Goal: Task Accomplishment & Management: Complete application form

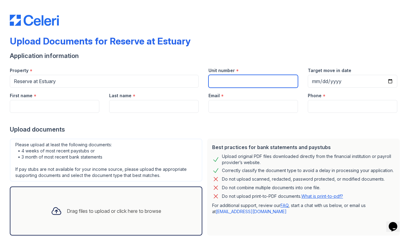
click at [231, 82] on input "Unit number" at bounding box center [252, 81] width 89 height 13
type input "4410"
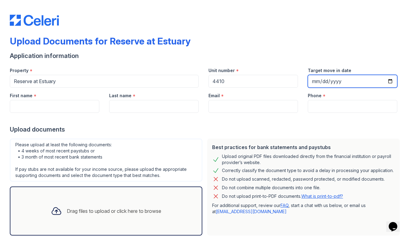
click at [331, 85] on input "Target move in date" at bounding box center [351, 81] width 89 height 13
type input "[DATE]"
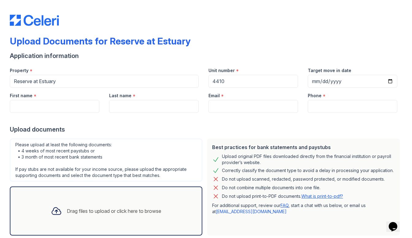
click at [392, 88] on div "Phone *" at bounding box center [351, 94] width 89 height 12
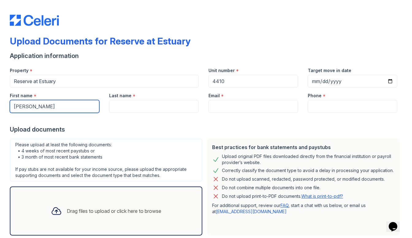
type input "[PERSON_NAME]"
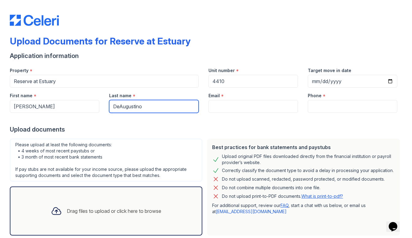
type input "DeAugustino"
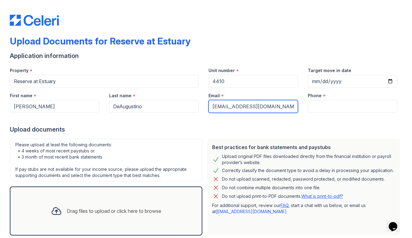
type input "[EMAIL_ADDRESS][DOMAIN_NAME]"
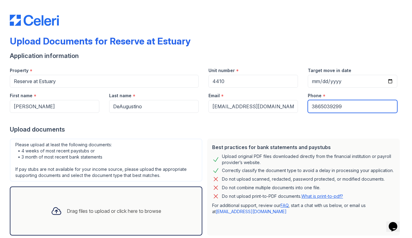
type input "3865039299"
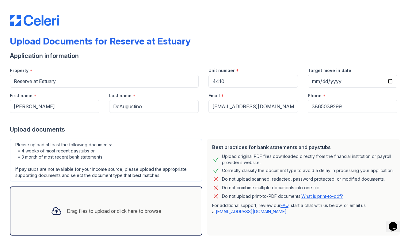
click at [261, 128] on div "Upload documents" at bounding box center [206, 129] width 392 height 9
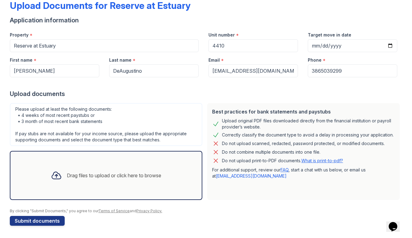
scroll to position [36, 0]
click at [398, 88] on div at bounding box center [206, 83] width 392 height 12
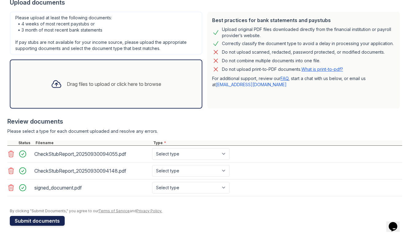
scroll to position [127, 0]
click at [57, 218] on button "Submit documents" at bounding box center [37, 221] width 55 height 10
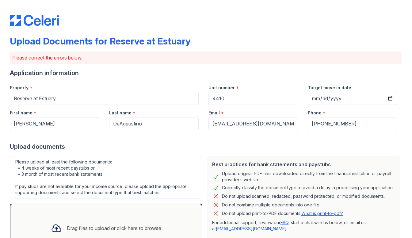
scroll to position [150, 0]
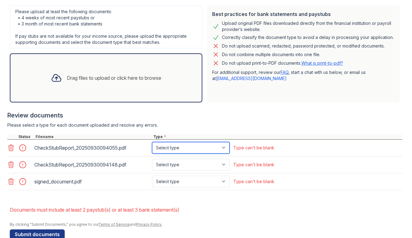
select select "paystub"
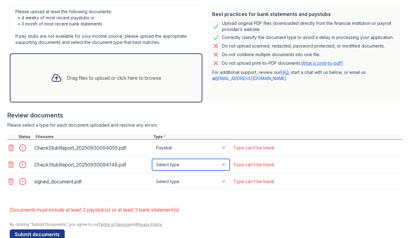
select select "paystub"
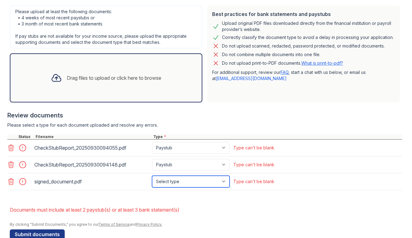
select select "offer_letter"
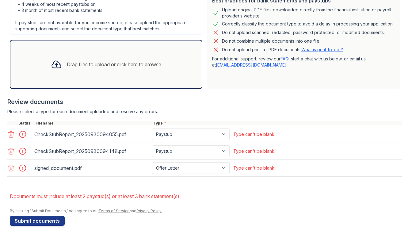
click at [201, 198] on li "Documents must include at least 2 paystub(s) or at least 3 bank statement(s)" at bounding box center [206, 196] width 392 height 12
click at [49, 221] on button "Submit documents" at bounding box center [37, 221] width 55 height 10
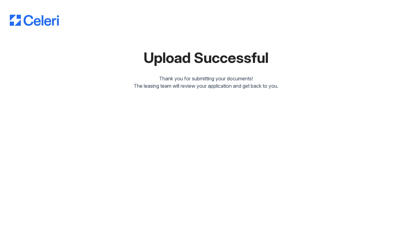
click at [47, 21] on img at bounding box center [34, 20] width 49 height 11
click at [36, 24] on img at bounding box center [34, 20] width 49 height 11
click at [17, 21] on img at bounding box center [34, 20] width 49 height 11
click at [13, 17] on img at bounding box center [34, 20] width 49 height 11
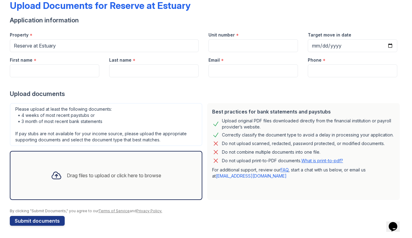
scroll to position [36, 0]
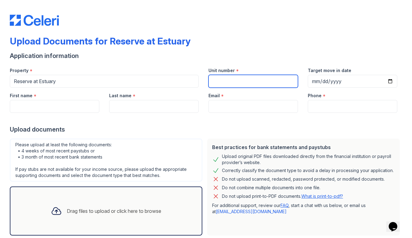
click at [228, 86] on input "Unit number" at bounding box center [252, 81] width 89 height 13
type input "4410"
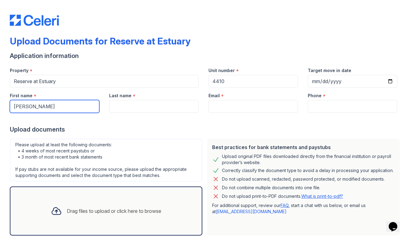
type input "[PERSON_NAME]"
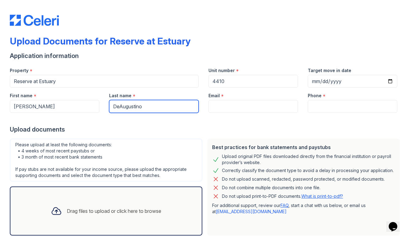
type input "DeAugustino"
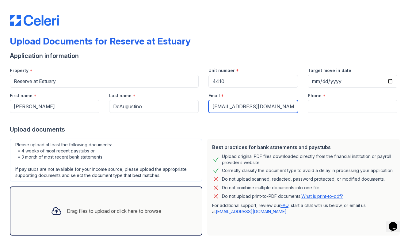
type input "[EMAIL_ADDRESS][DOMAIN_NAME]"
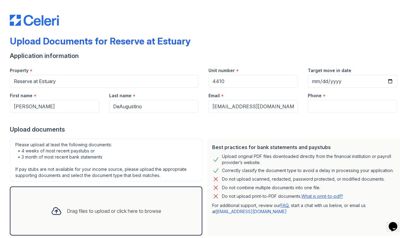
click at [307, 114] on div at bounding box center [206, 119] width 392 height 12
click at [309, 112] on form "Application information Property * Reserve at Estuary Unit number * 4410 Target…" at bounding box center [206, 155] width 392 height 209
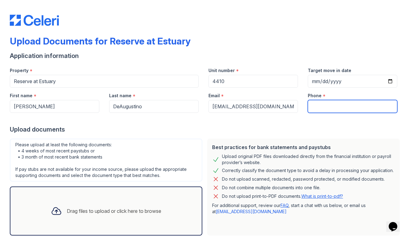
type input "4"
type input "3865039299"
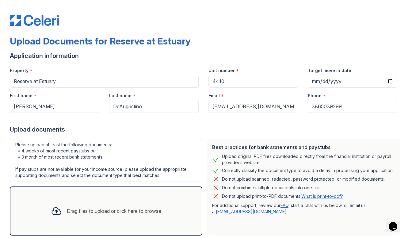
click at [302, 131] on div "Upload documents" at bounding box center [206, 129] width 392 height 9
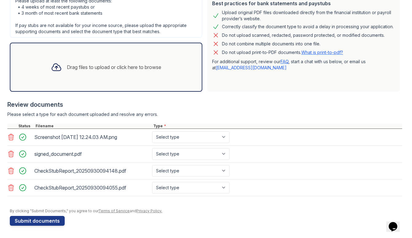
scroll to position [144, 0]
click at [249, 217] on form "Application information Property * Reserve at Estuary Unit number * 4410 Target…" at bounding box center [206, 67] width 392 height 318
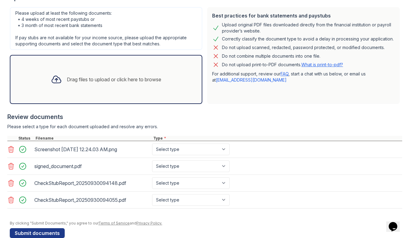
scroll to position [122, 0]
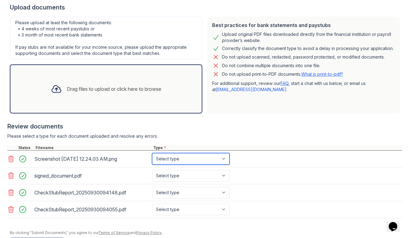
select select "other"
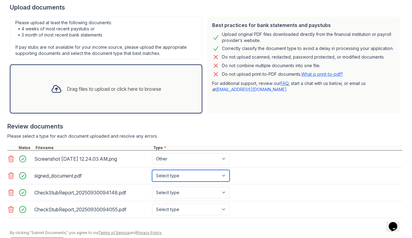
select select "offer_letter"
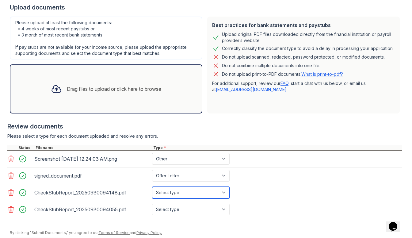
select select "paystub"
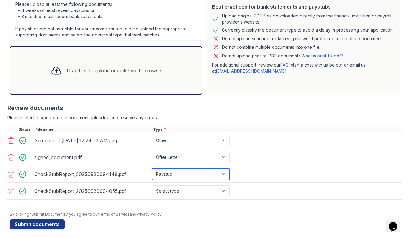
scroll to position [144, 0]
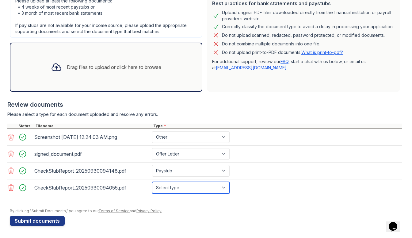
select select "paystub"
drag, startPoint x: 178, startPoint y: 186, endPoint x: 257, endPoint y: 158, distance: 83.7
click at [257, 158] on div "Screenshot 2025-09-08 at 12.24.03 AM.png Select type Paystub Bank Statement Off…" at bounding box center [204, 162] width 394 height 67
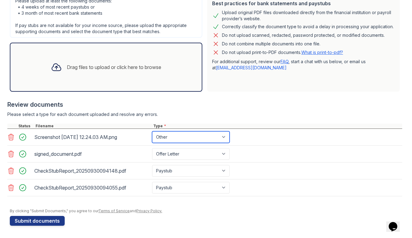
scroll to position [0, 0]
click at [272, 212] on div "By clicking "Submit Documents," you agree to our Terms of Service and Privacy P…" at bounding box center [206, 210] width 392 height 5
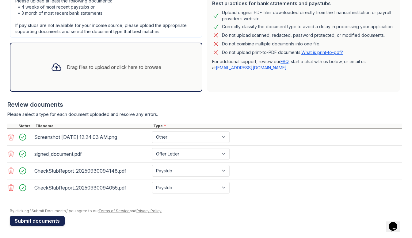
click at [41, 220] on button "Submit documents" at bounding box center [37, 221] width 55 height 10
